Goal: Information Seeking & Learning: Check status

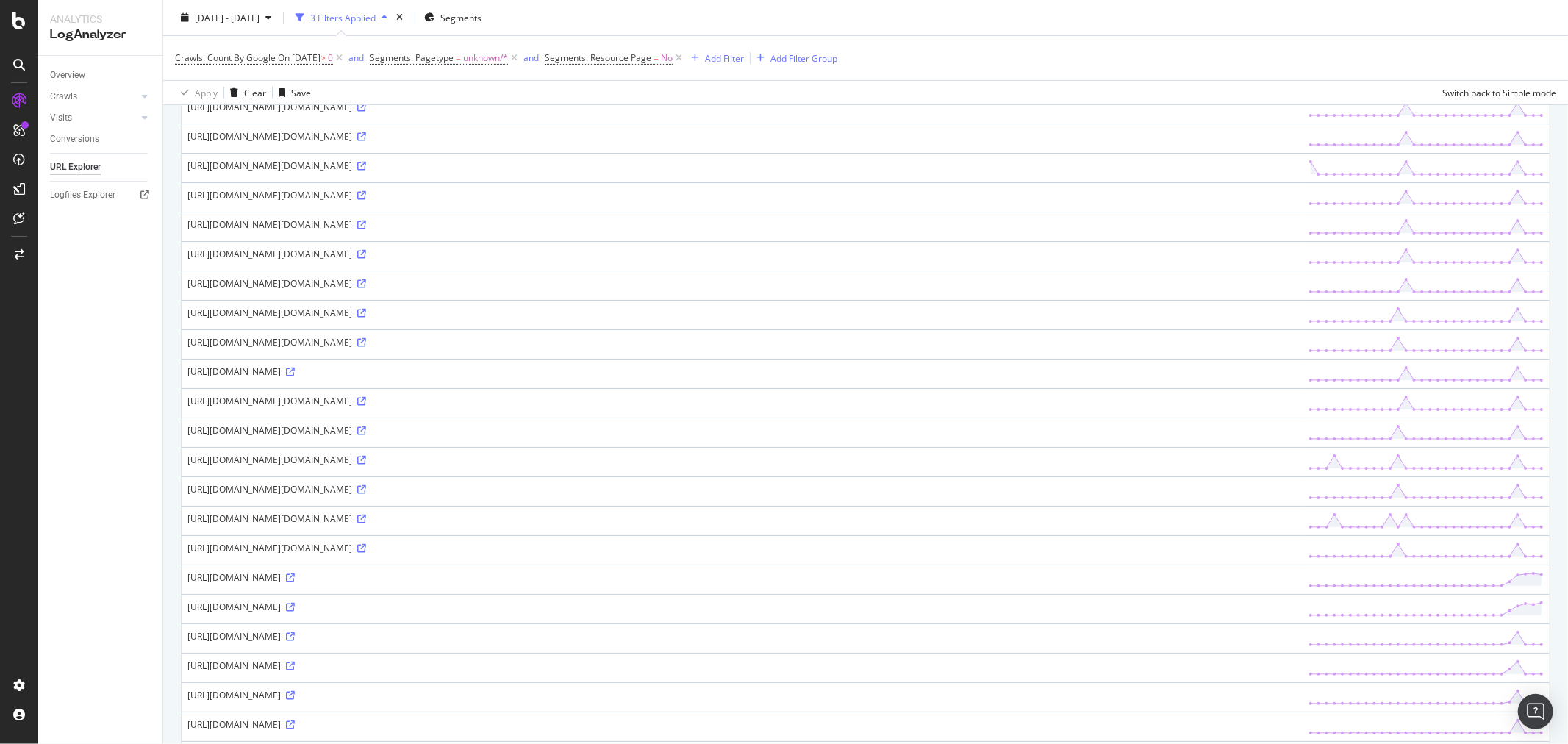
scroll to position [99, 0]
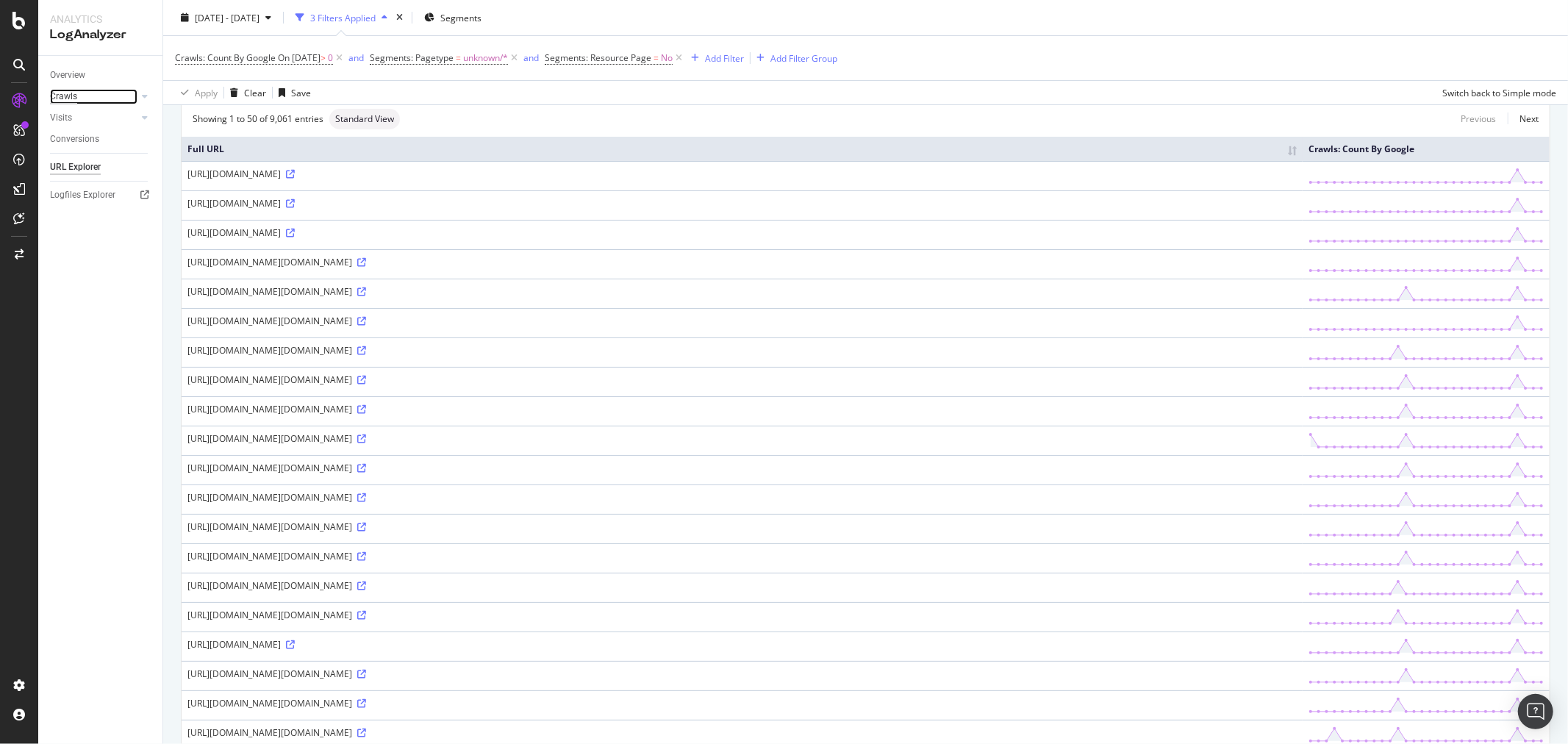
click at [68, 103] on div "Crawls" at bounding box center [63, 96] width 27 height 15
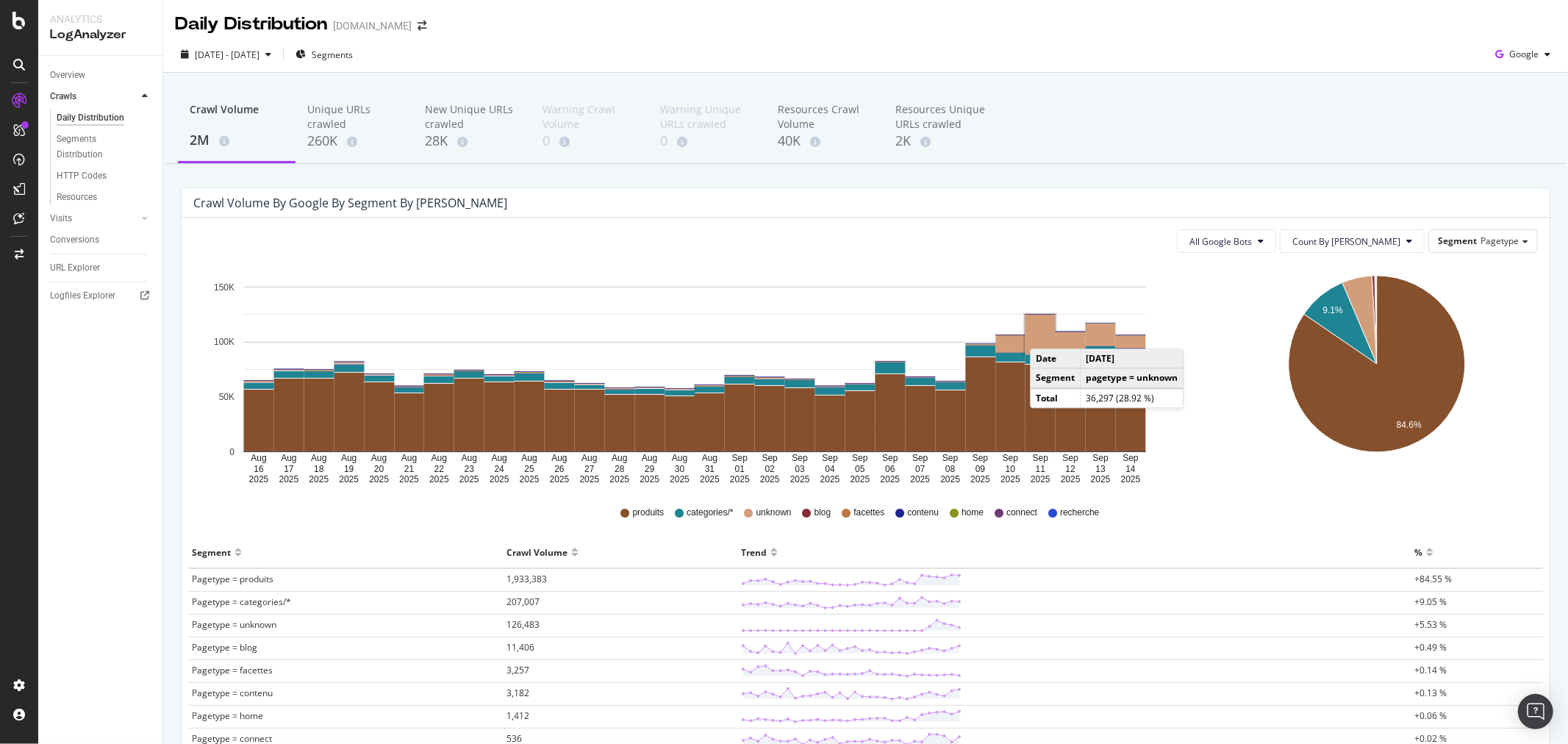
click at [1045, 334] on rect "A chart." at bounding box center [1040, 333] width 30 height 39
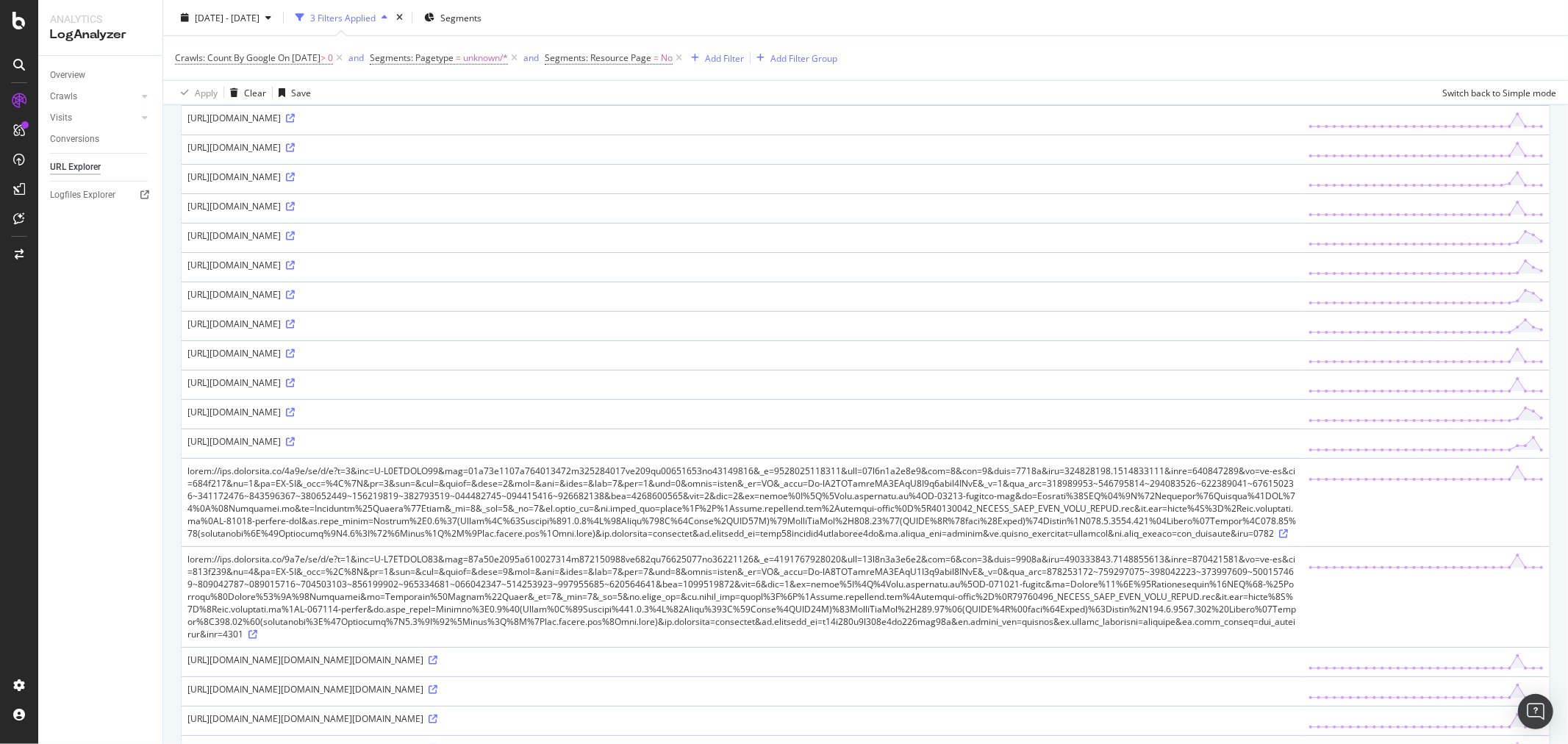
scroll to position [834, 0]
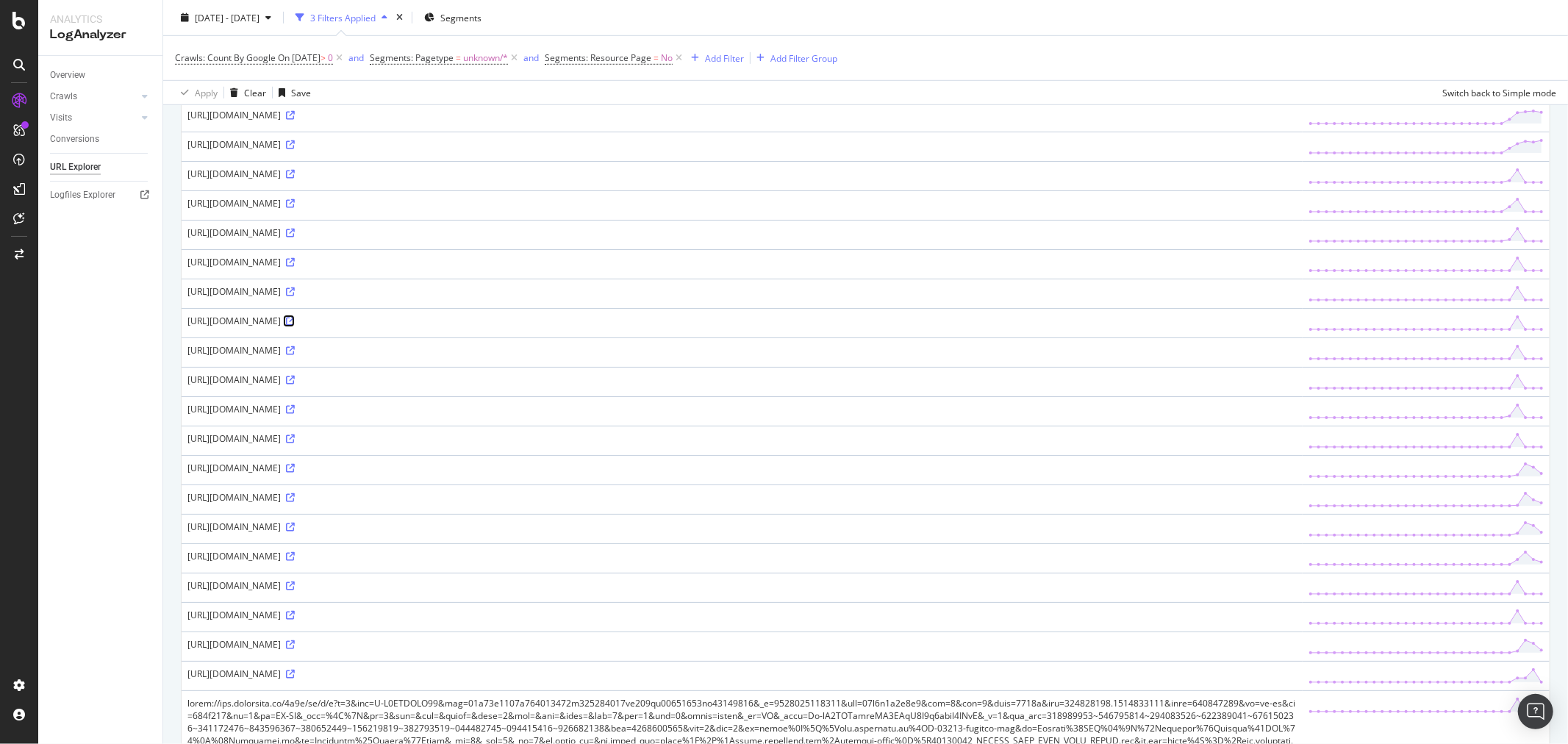
click at [295, 322] on icon at bounding box center [290, 320] width 8 height 8
drag, startPoint x: 182, startPoint y: 173, endPoint x: 466, endPoint y: 170, distance: 284.0
click at [466, 170] on td "[URL][DOMAIN_NAME]" at bounding box center [743, 175] width 1121 height 29
copy div "[URL][DOMAIN_NAME]"
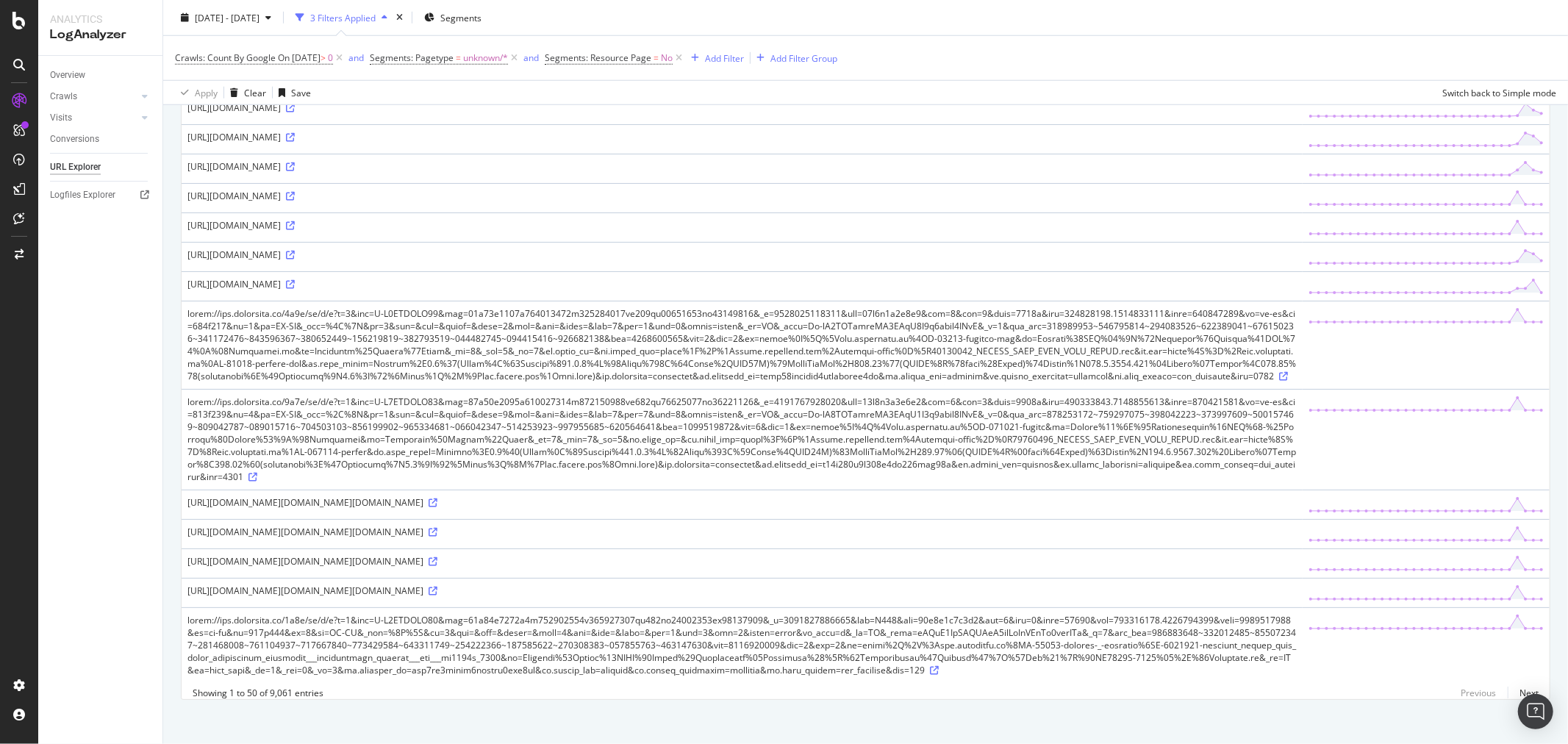
scroll to position [1242, 0]
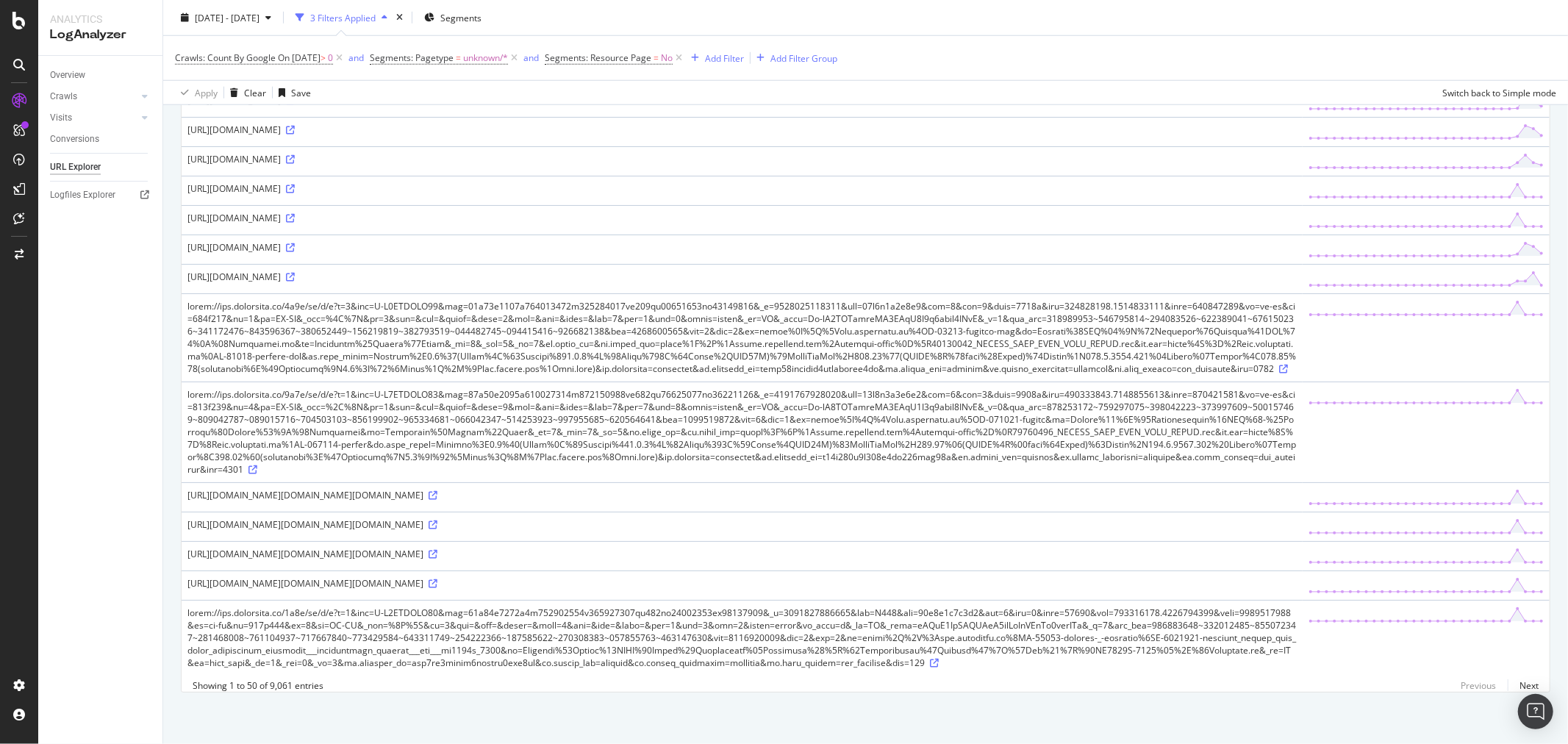
drag, startPoint x: 186, startPoint y: 296, endPoint x: 1186, endPoint y: 360, distance: 1002.0
click at [1186, 360] on td at bounding box center [743, 337] width 1121 height 89
copy div "[URL][DOMAIN_NAME][DOMAIN_NAME][DOMAIN_NAME][DOMAIN_NAME][DOMAIN_NAME][DOMAIN_N…"
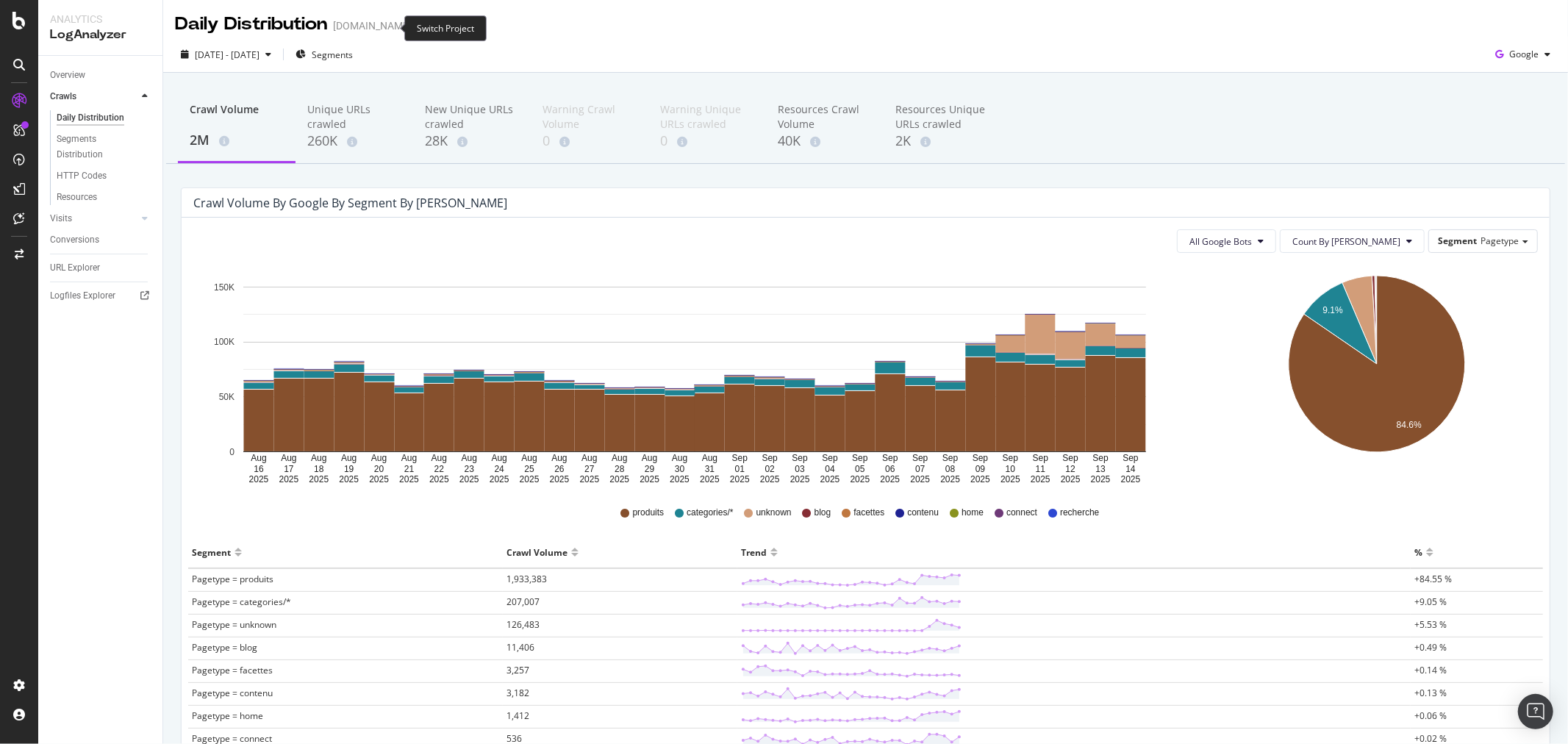
click at [412, 24] on span at bounding box center [422, 25] width 21 height 10
click at [417, 23] on icon "arrow-right-arrow-left" at bounding box center [421, 25] width 8 height 10
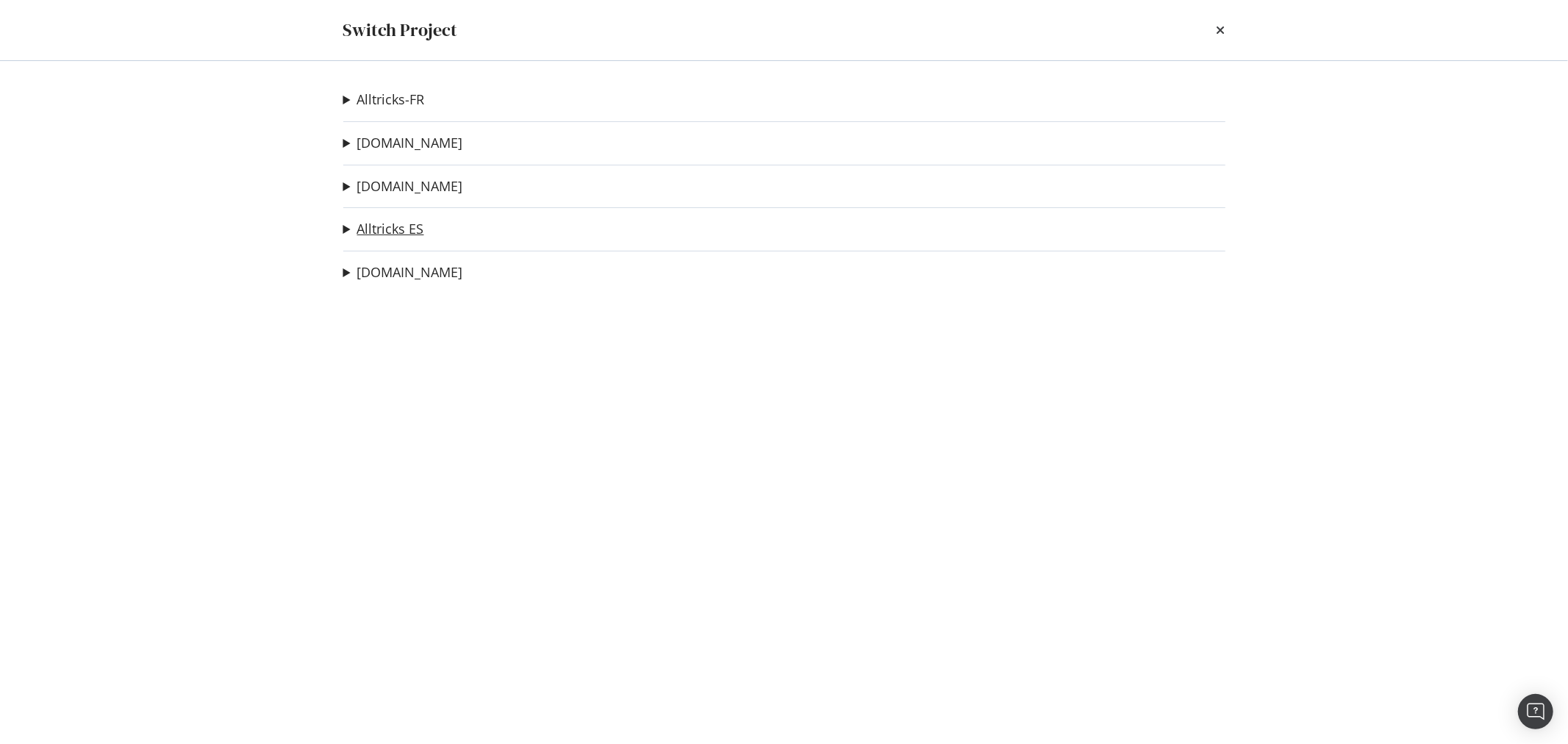
click at [398, 226] on link "Alltricks ES" at bounding box center [390, 229] width 67 height 15
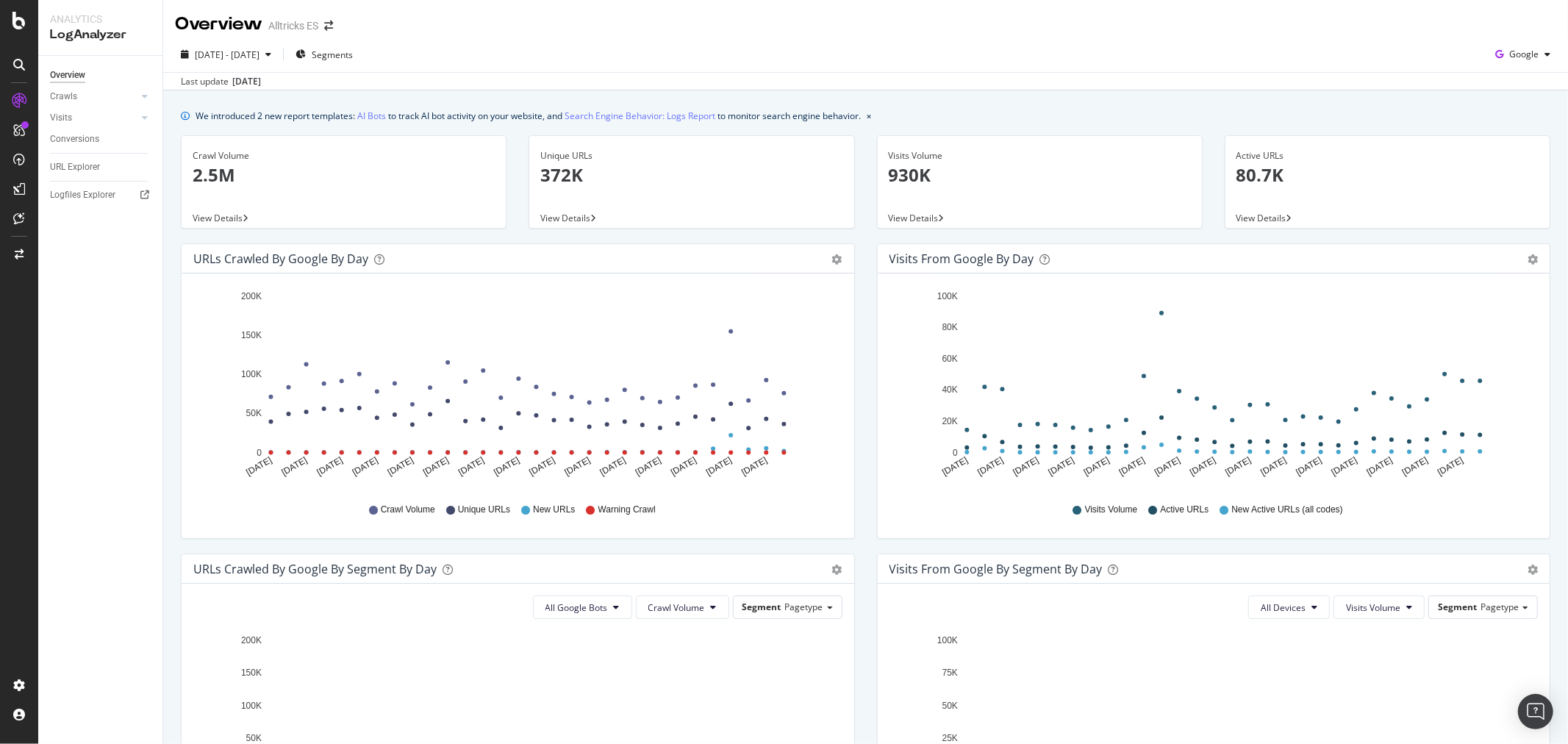
scroll to position [326, 0]
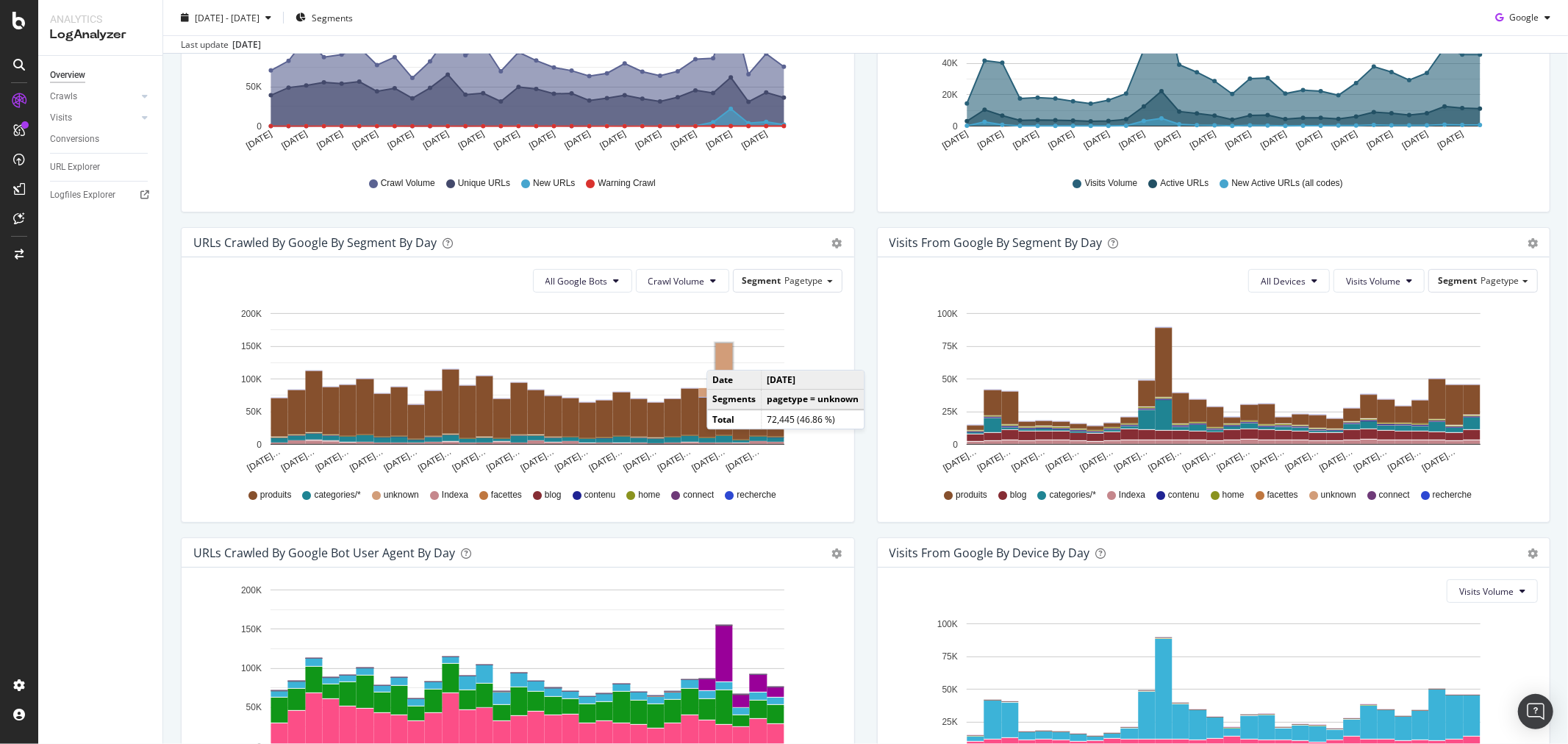
click at [721, 356] on rect "A chart." at bounding box center [725, 366] width 17 height 47
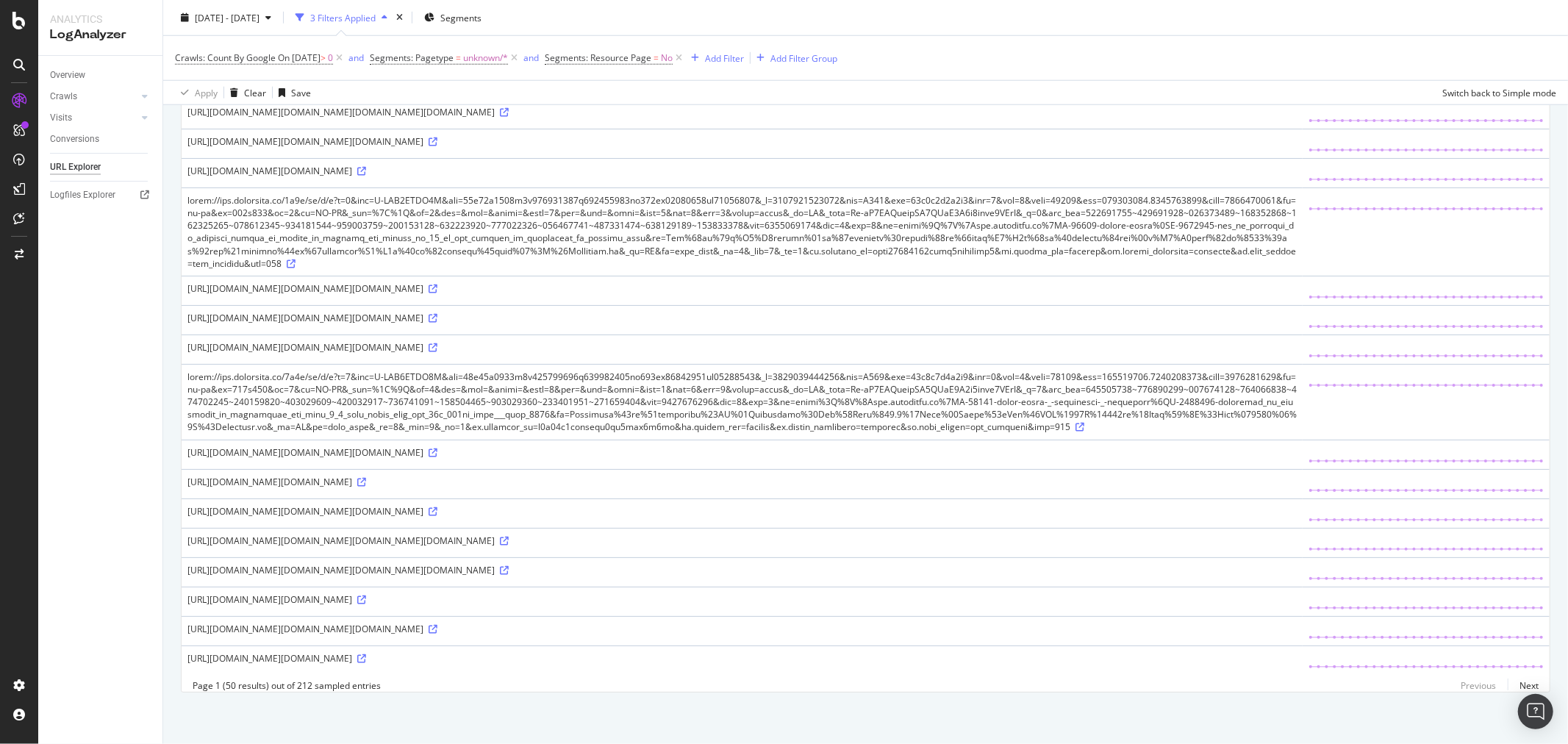
scroll to position [2612, 0]
drag, startPoint x: 283, startPoint y: 299, endPoint x: 207, endPoint y: 351, distance: 92.1
click at [207, 351] on div "https://www.alltricks.es/4r6t/ga/g/c?v=2&tid=G-THS8SFVJ9Y&gtm=45g92e5991h1v8864…" at bounding box center [742, 347] width 1109 height 12
drag, startPoint x: 188, startPoint y: 299, endPoint x: 217, endPoint y: 353, distance: 61.3
click at [217, 353] on div "https://www.alltricks.es/4r6t/ga/g/c?v=2&tid=G-THS8SFVJ9Y&gtm=45g92e5991h1v8864…" at bounding box center [742, 347] width 1109 height 12
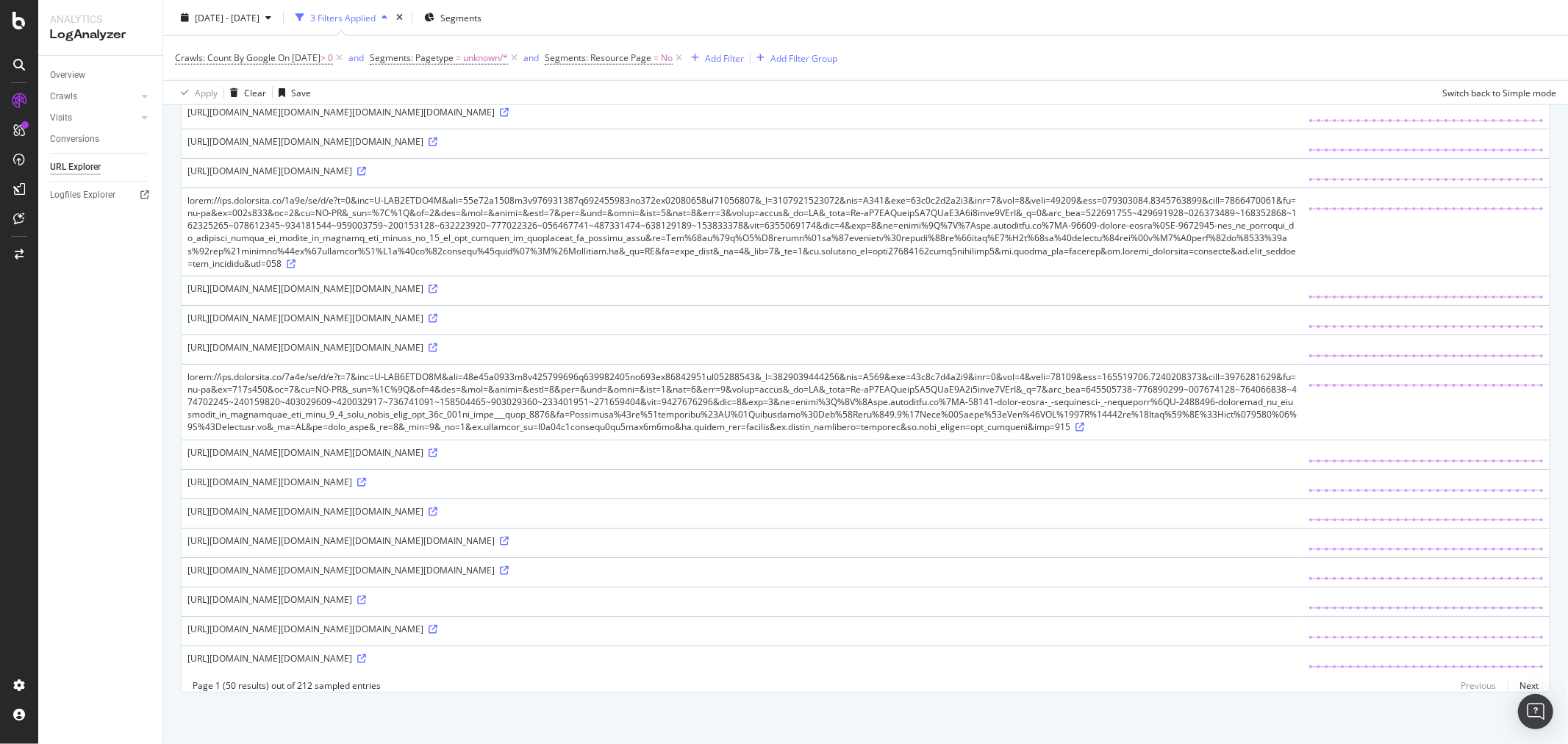
copy div "https://www.alltricks.es/4r6t/ga/g/c?v=2&tid=G-THS8SFVJ9Y&gtm=45g92e5991h1v8864…"
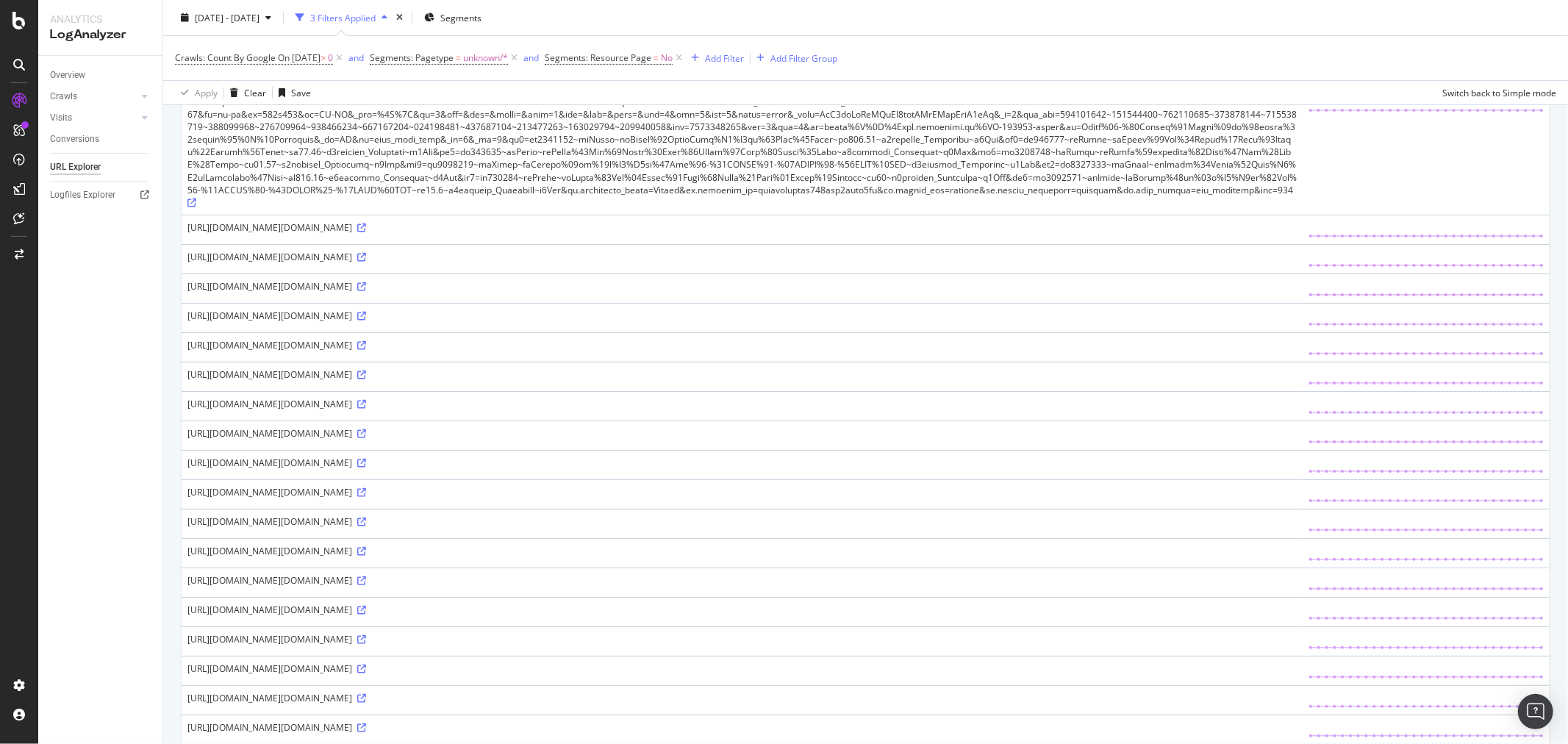
scroll to position [0, 0]
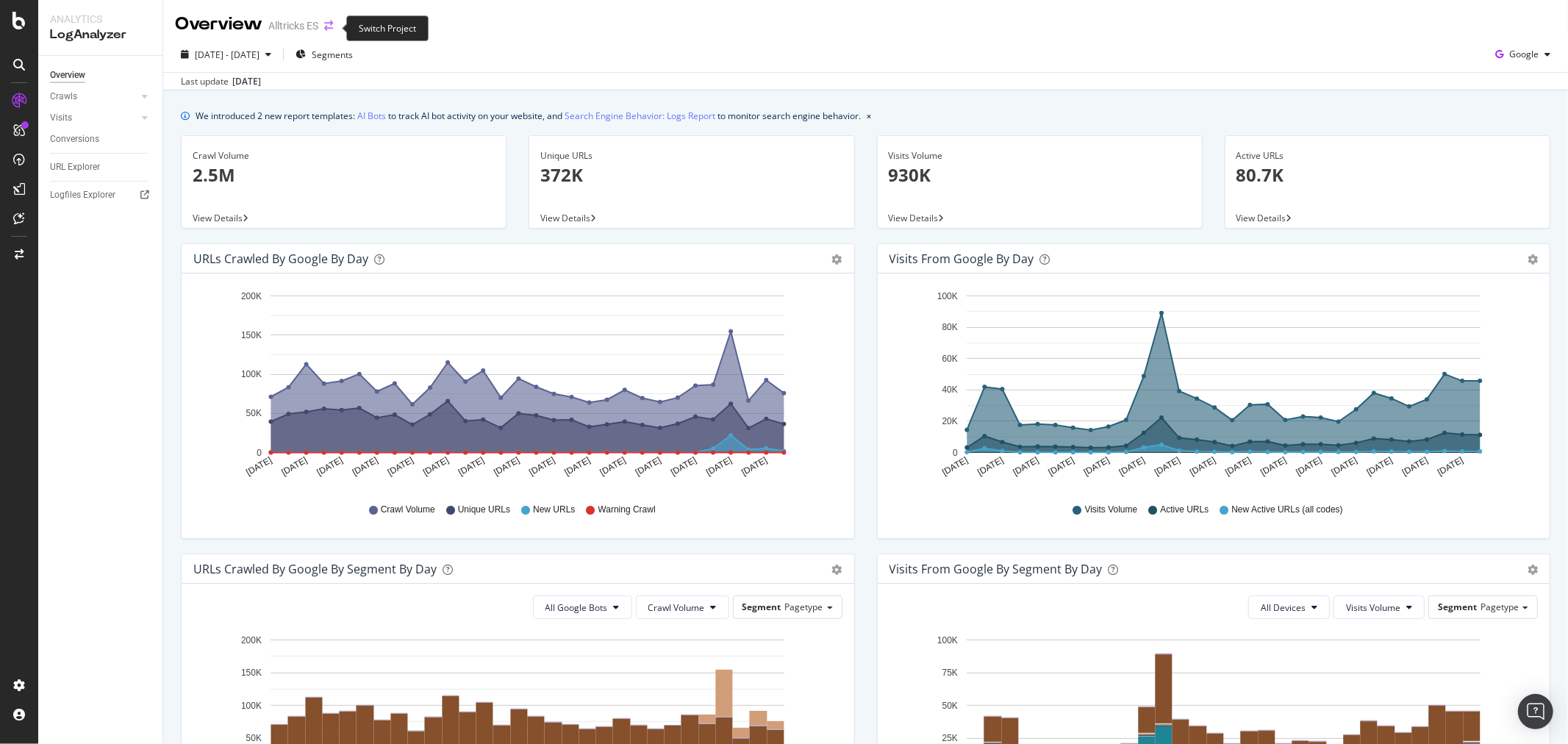
click at [333, 30] on icon "arrow-right-arrow-left" at bounding box center [328, 25] width 8 height 10
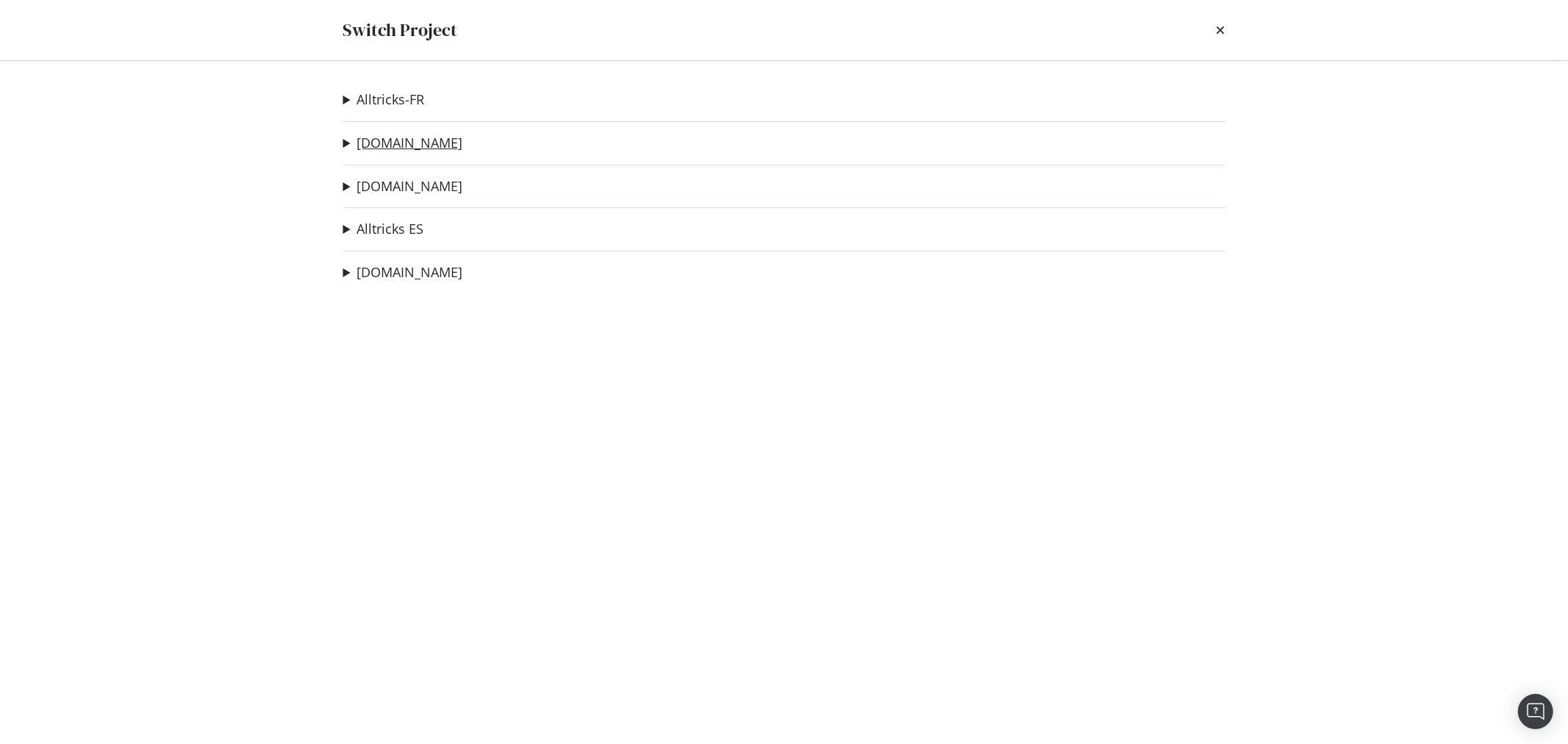
click at [406, 145] on link "alltricks.de" at bounding box center [410, 143] width 106 height 15
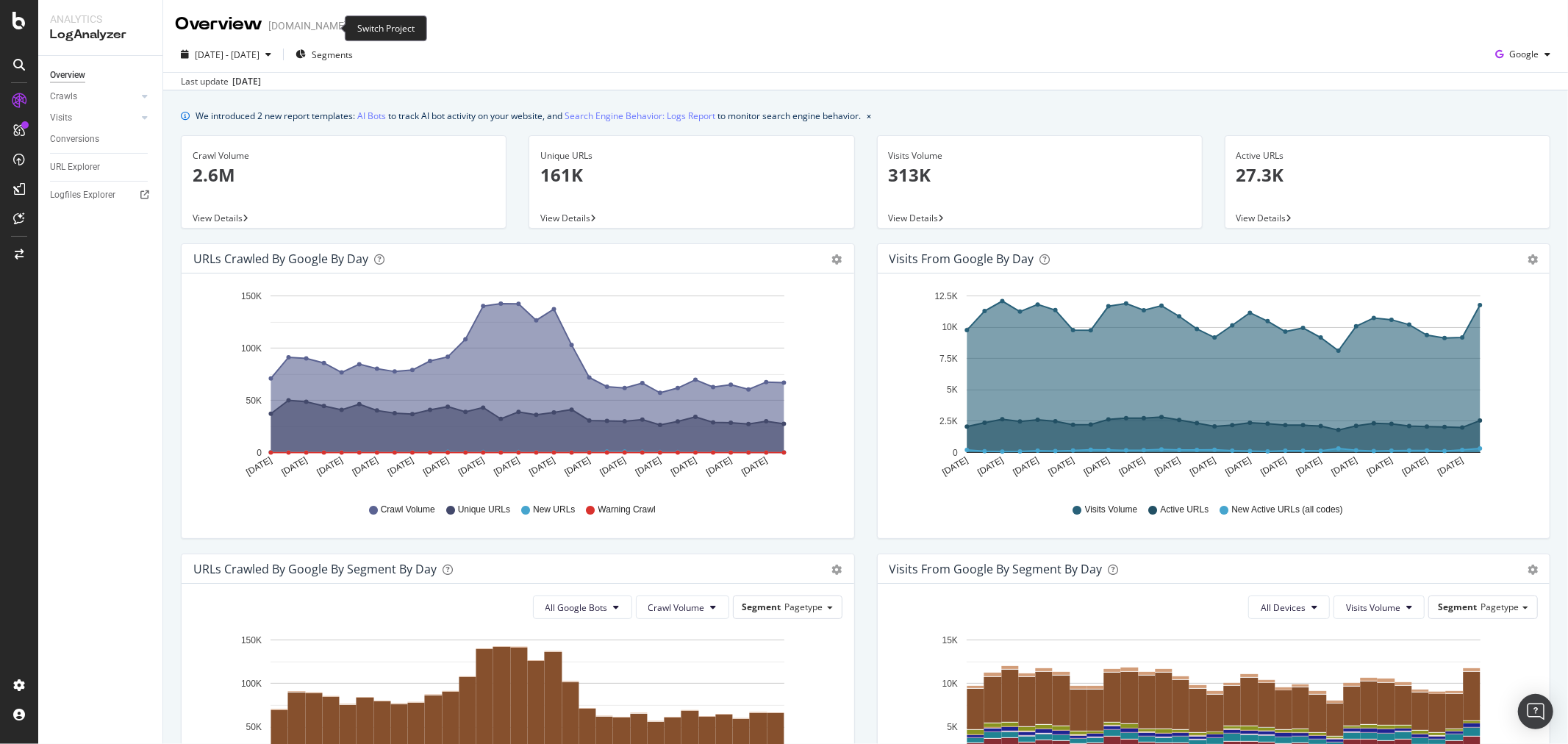
click at [353, 24] on icon "arrow-right-arrow-left" at bounding box center [357, 25] width 8 height 10
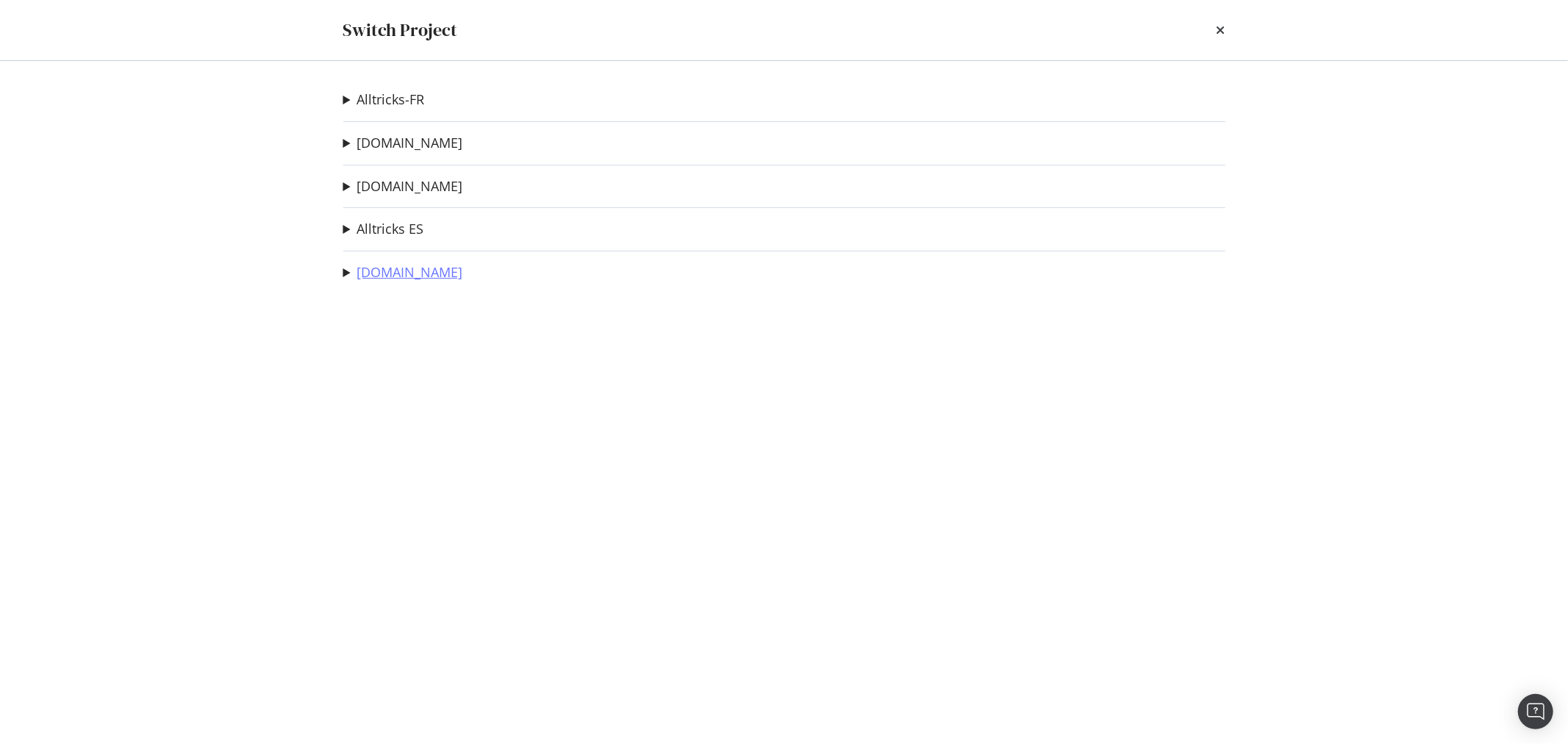
click at [399, 263] on summary "[DOMAIN_NAME]" at bounding box center [402, 272] width 120 height 19
click at [397, 269] on link "[DOMAIN_NAME]" at bounding box center [410, 272] width 106 height 15
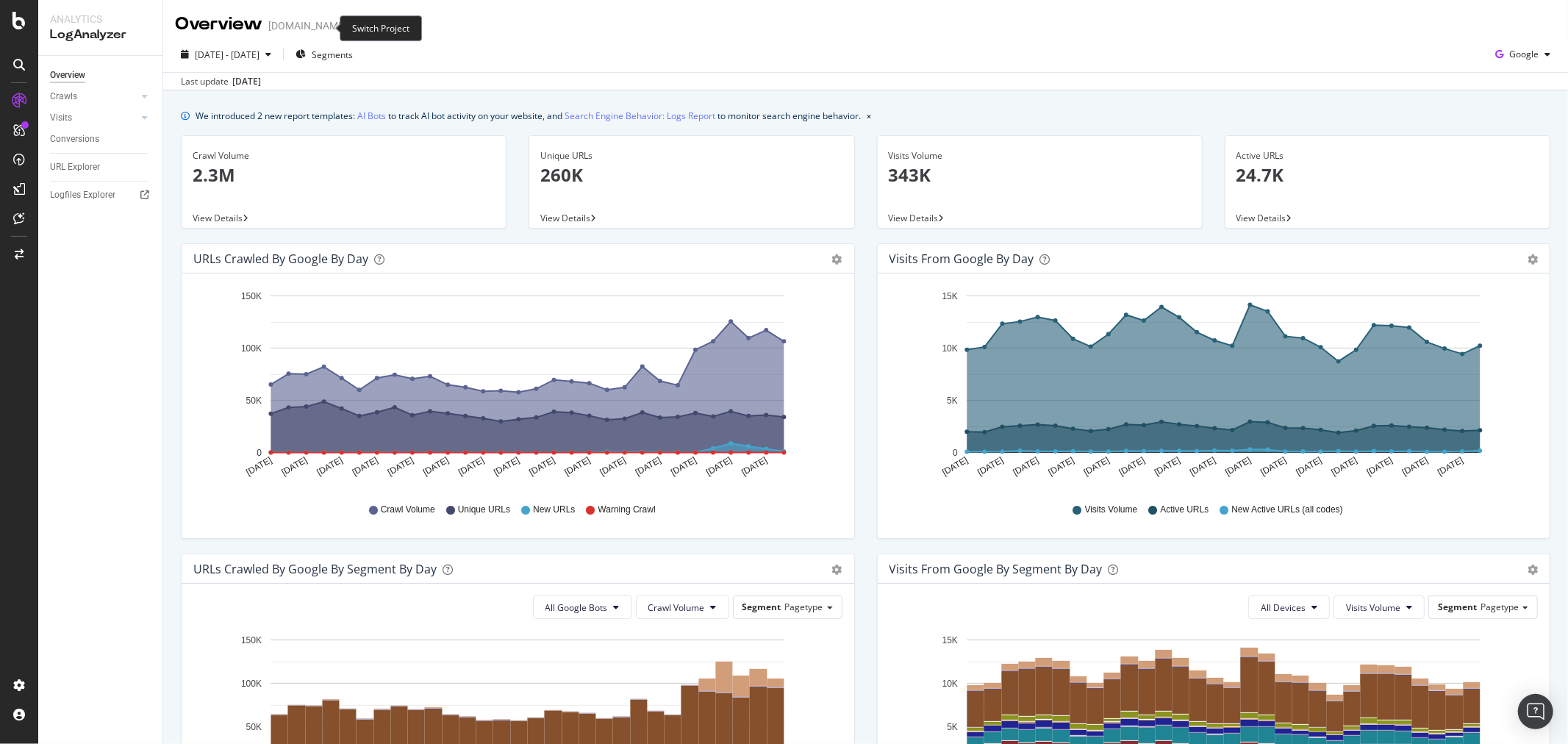
click at [353, 27] on icon "arrow-right-arrow-left" at bounding box center [357, 25] width 8 height 10
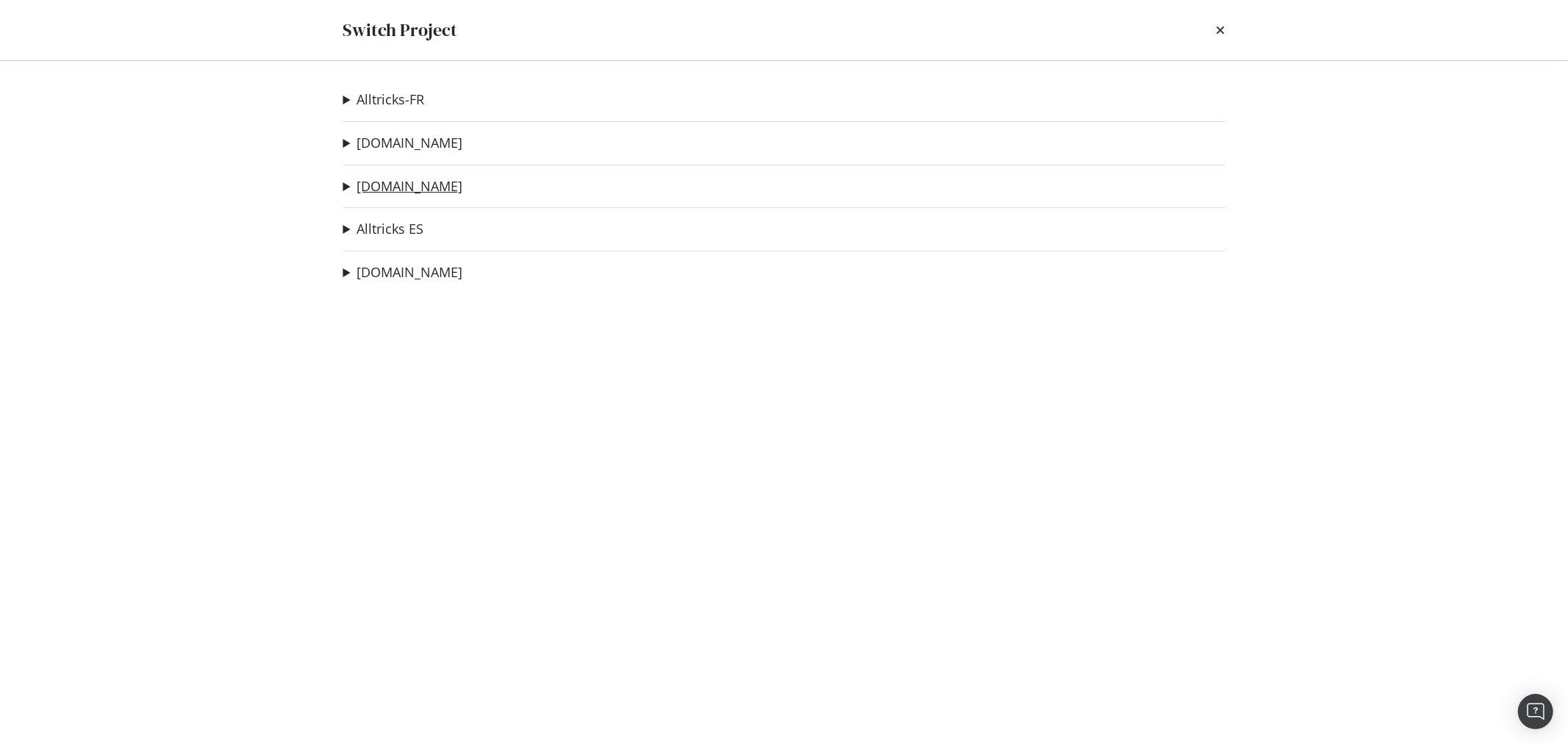
click at [406, 188] on link "alltricks.nl" at bounding box center [410, 186] width 106 height 15
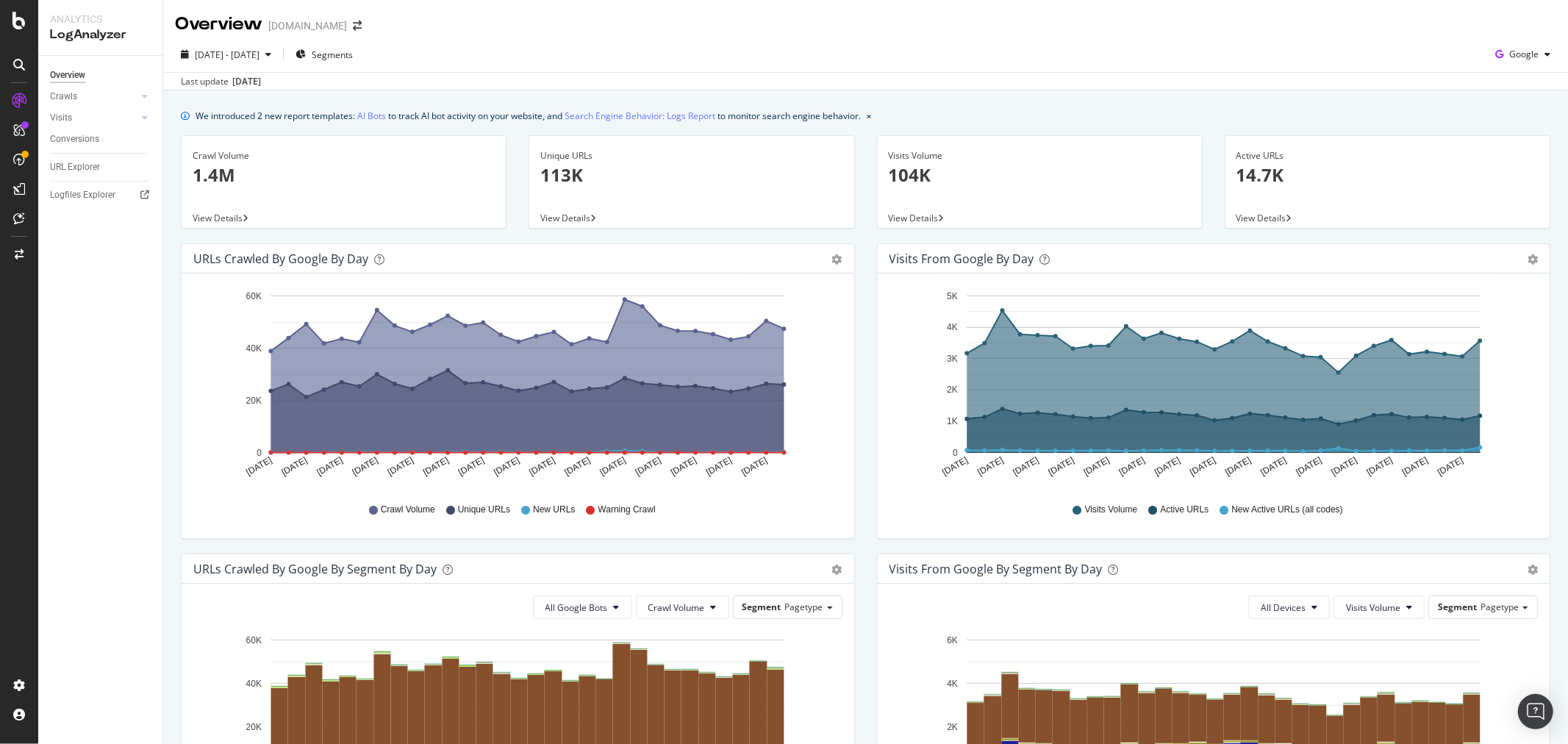
click at [325, 15] on div "Overview alltricks.nl" at bounding box center [276, 24] width 202 height 25
click at [353, 24] on icon "arrow-right-arrow-left" at bounding box center [357, 25] width 8 height 10
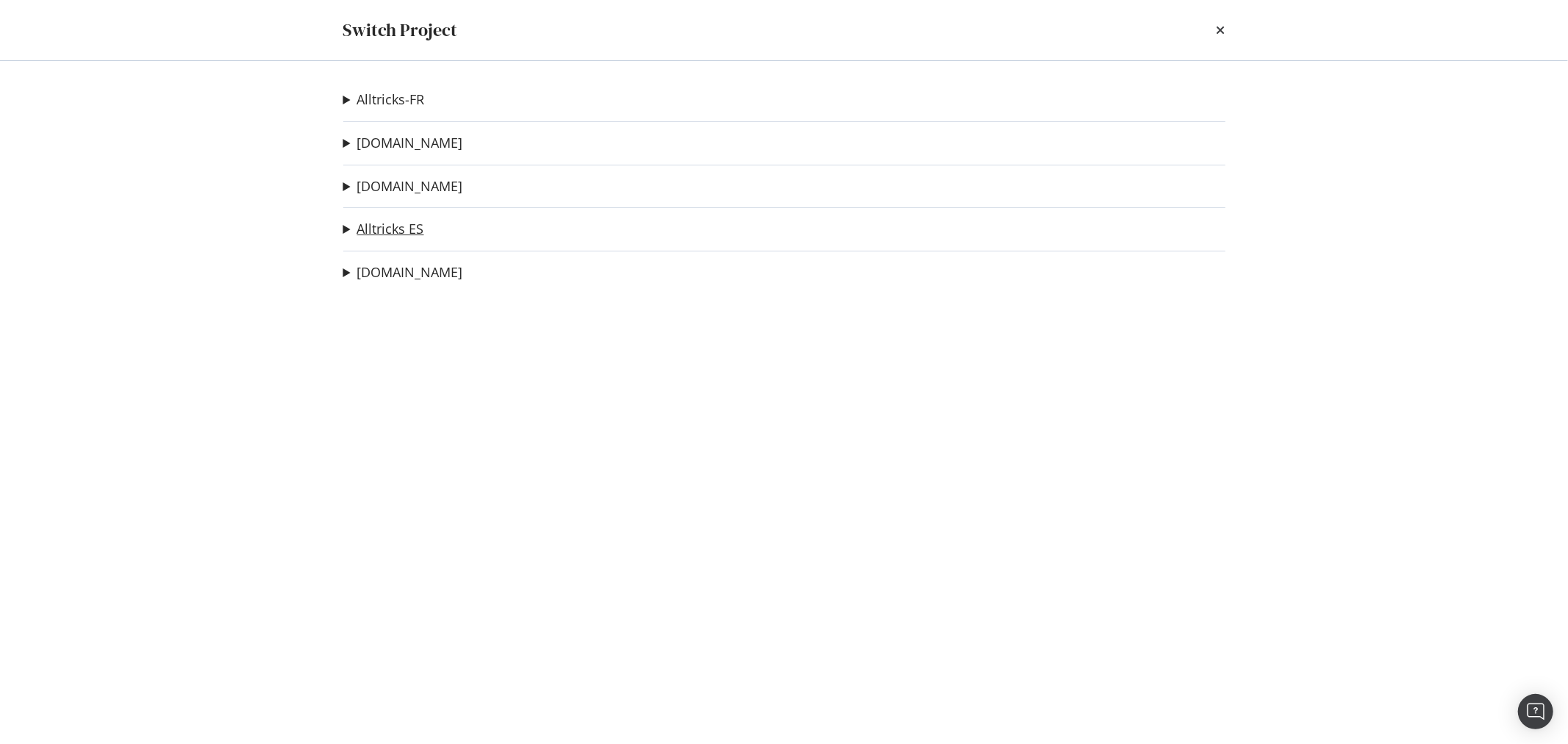
click at [408, 229] on link "Alltricks ES" at bounding box center [390, 229] width 67 height 15
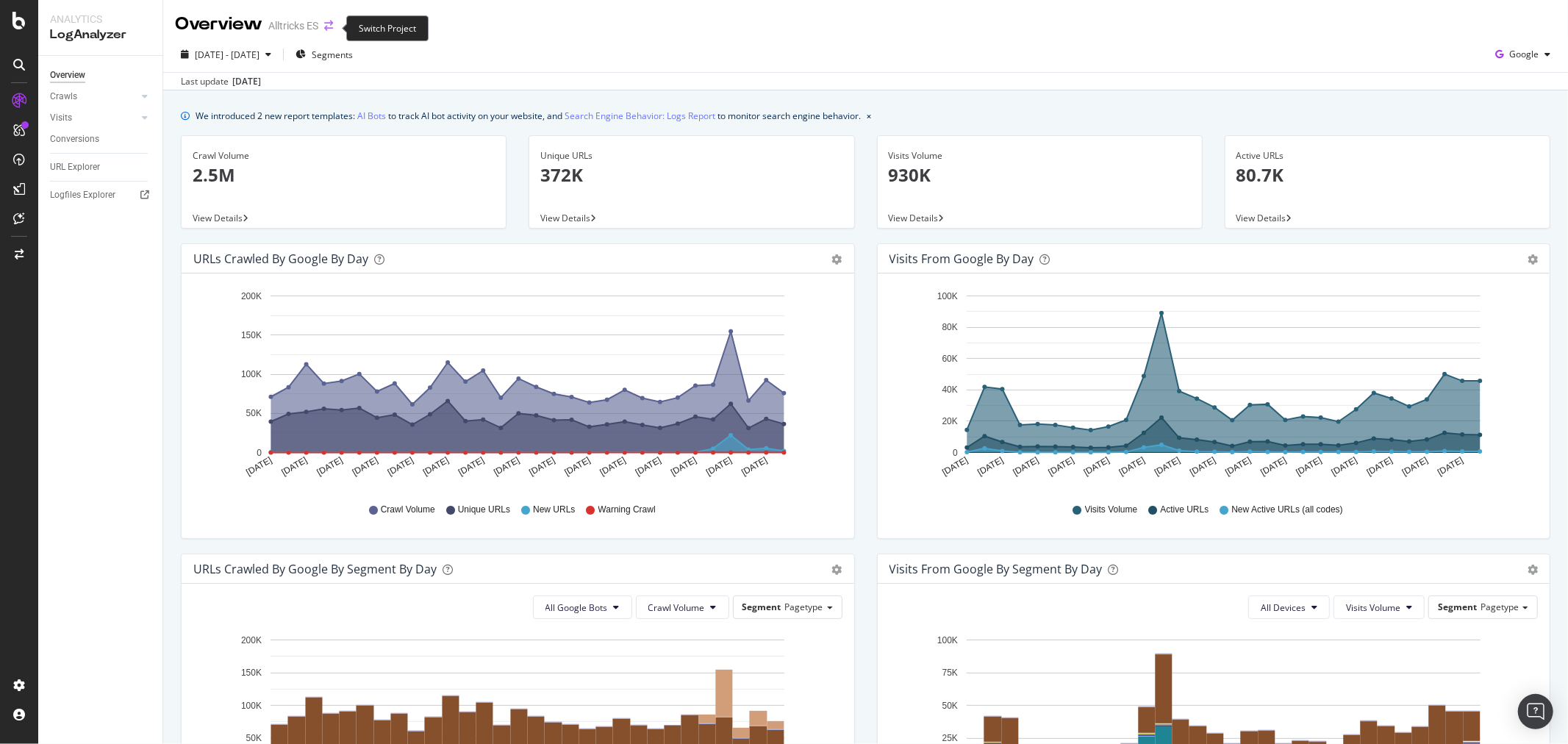
click at [330, 25] on icon "arrow-right-arrow-left" at bounding box center [328, 25] width 8 height 10
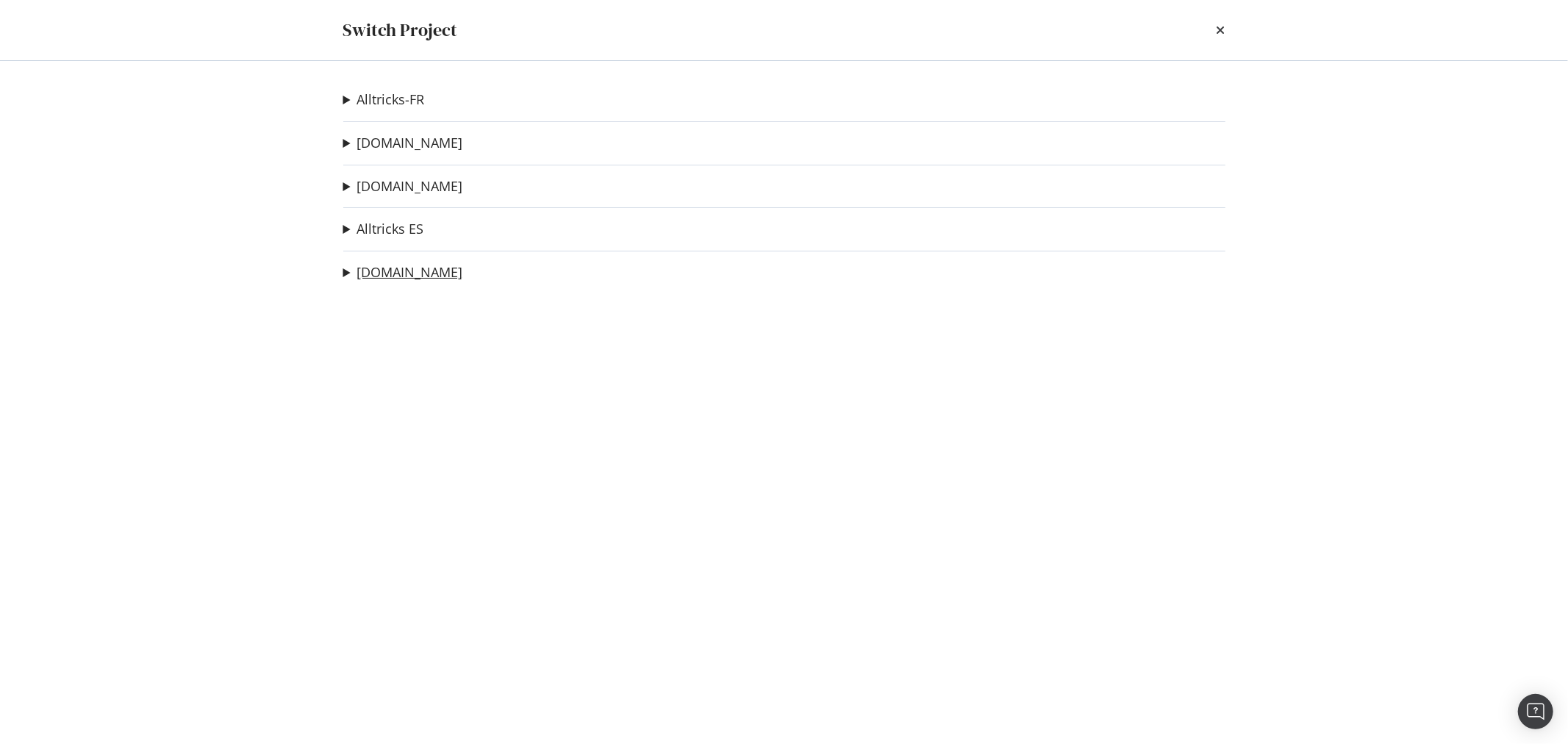
click at [386, 269] on link "[DOMAIN_NAME]" at bounding box center [410, 272] width 106 height 15
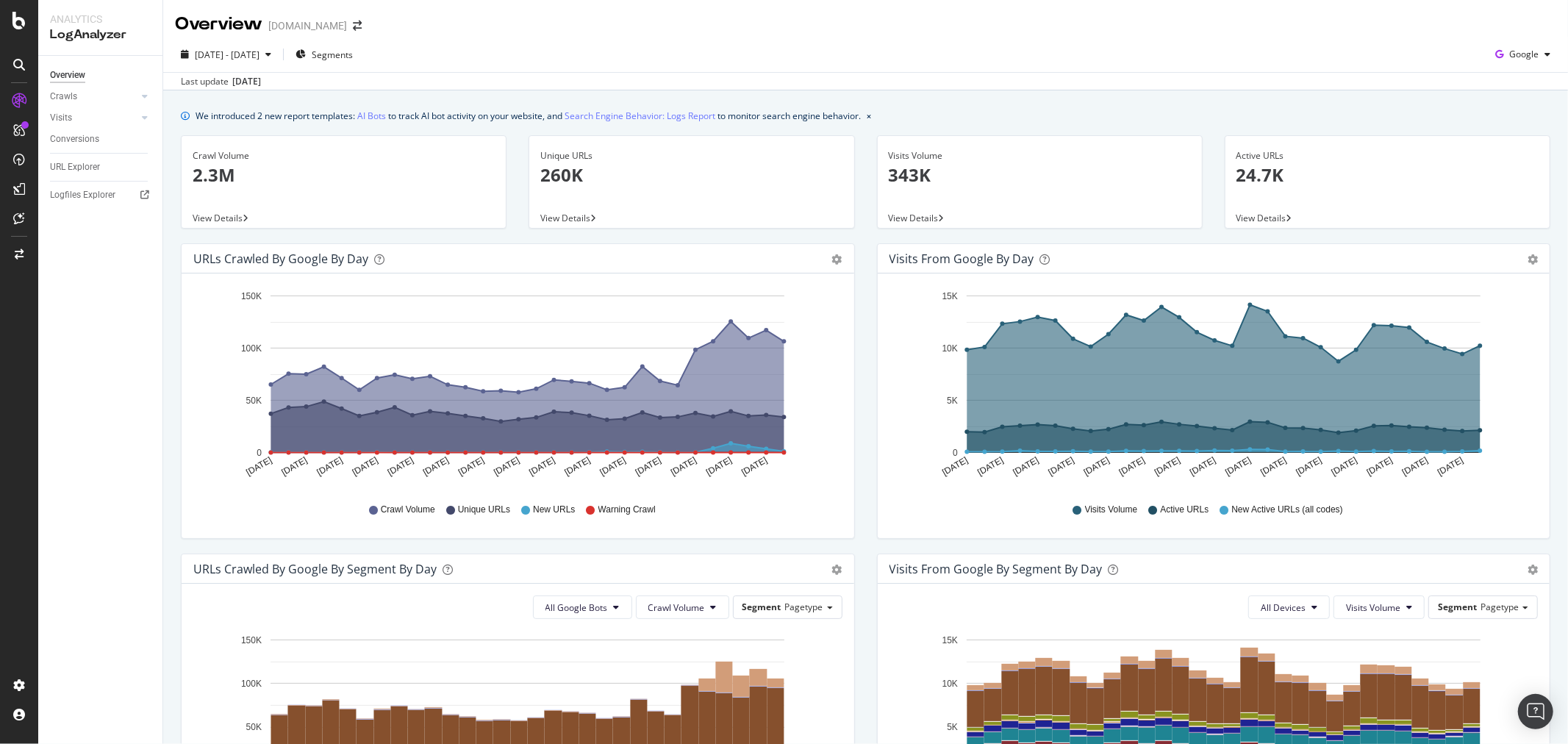
click at [324, 19] on div "Overview alltricks.it" at bounding box center [276, 24] width 202 height 25
click at [353, 24] on icon "arrow-right-arrow-left" at bounding box center [357, 25] width 8 height 10
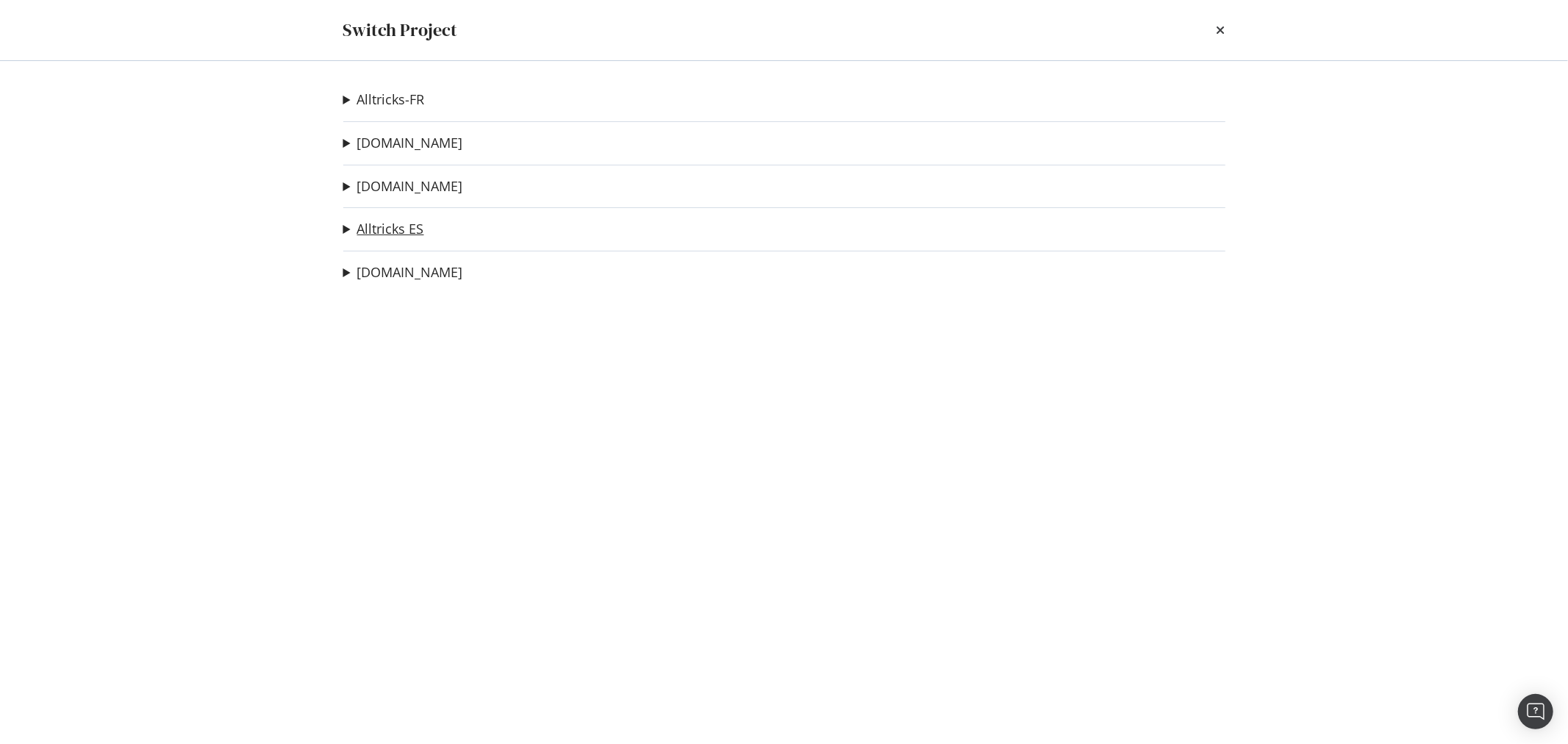
click at [393, 226] on link "Alltricks ES" at bounding box center [390, 229] width 67 height 15
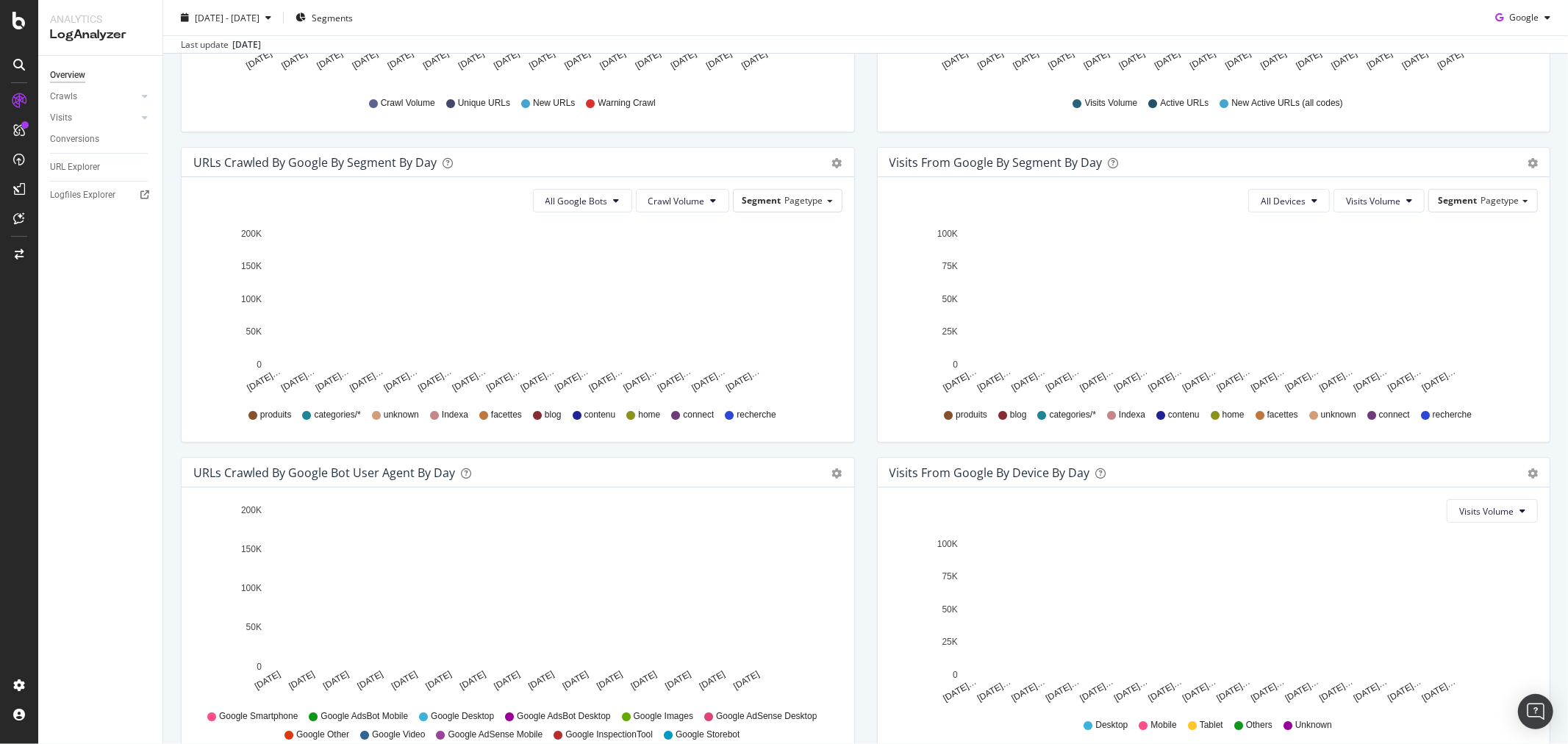
scroll to position [399, 0]
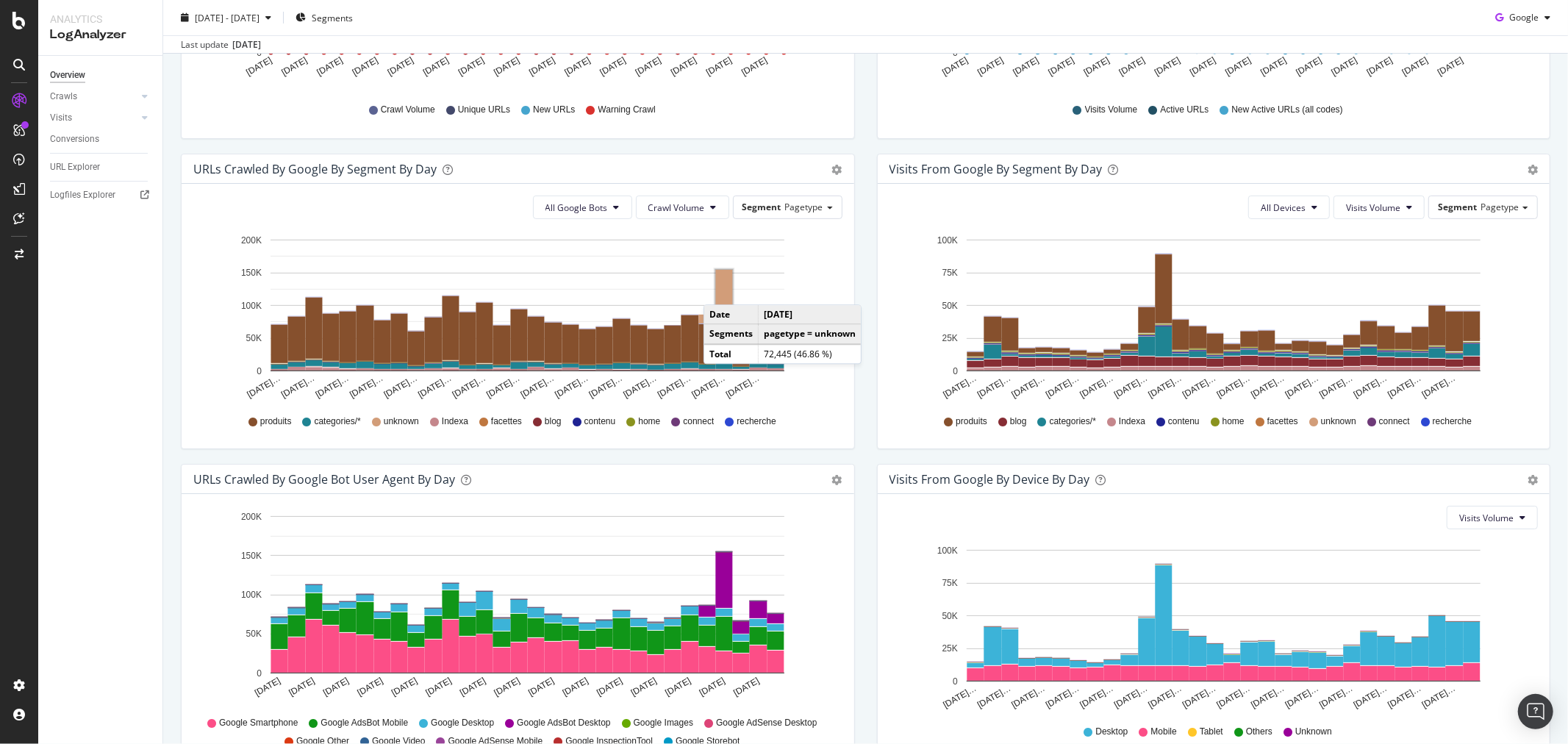
click at [724, 287] on rect "A chart." at bounding box center [725, 293] width 17 height 47
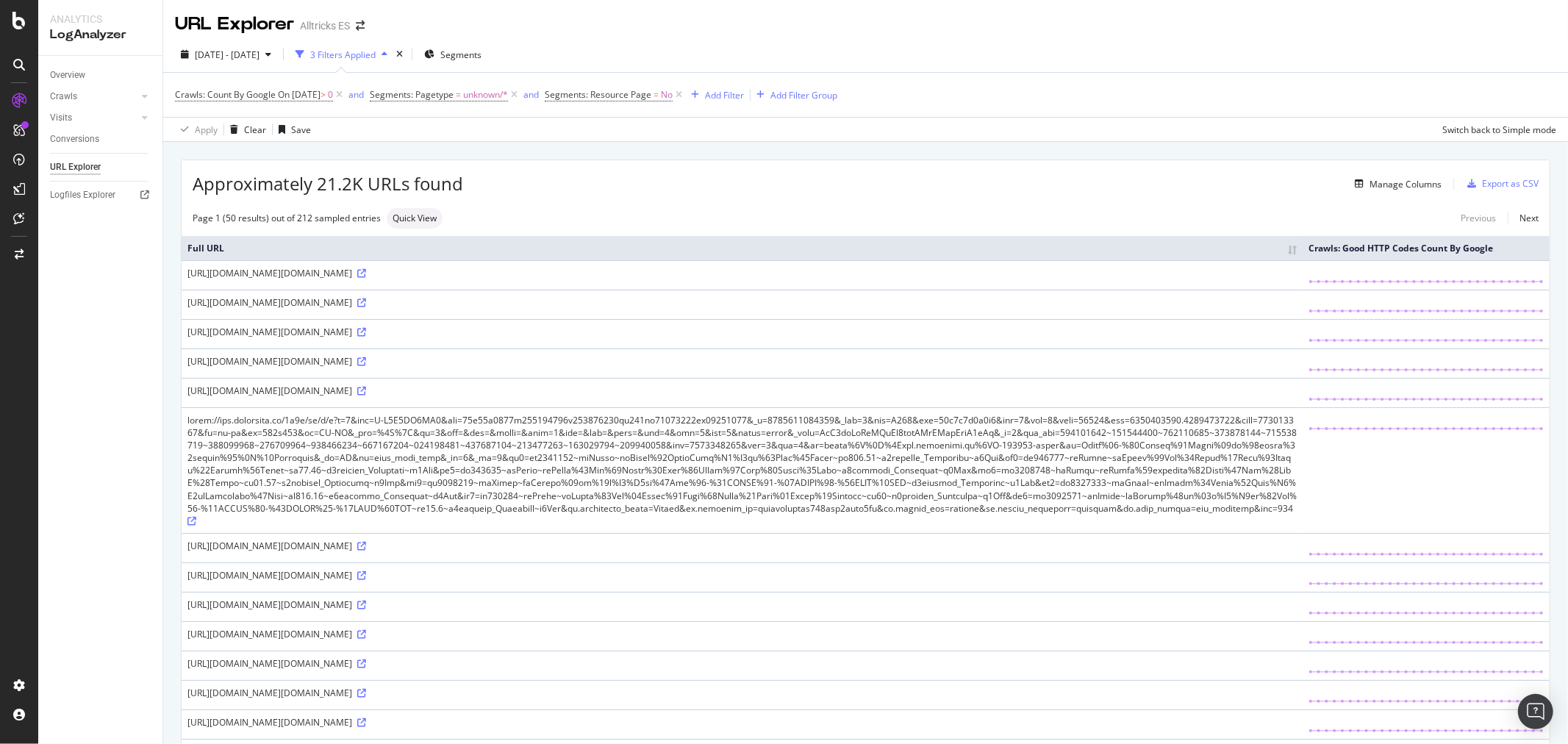
copy div "https://www.alltricks.es/4r6t/ag/g/c?v=2&tid=G-K2C6GQ6NY3&gtm=45g92e5991h1v8779…"
drag, startPoint x: 188, startPoint y: 273, endPoint x: 430, endPoint y: 312, distance: 245.1
click at [430, 279] on div "https://www.alltricks.es/4r6t/ag/g/c?v=2&tid=G-K2C6GQ6NY3&gtm=45g92e5991h1v8779…" at bounding box center [742, 272] width 1109 height 12
click at [367, 278] on icon at bounding box center [361, 273] width 8 height 8
